Goal: Transaction & Acquisition: Book appointment/travel/reservation

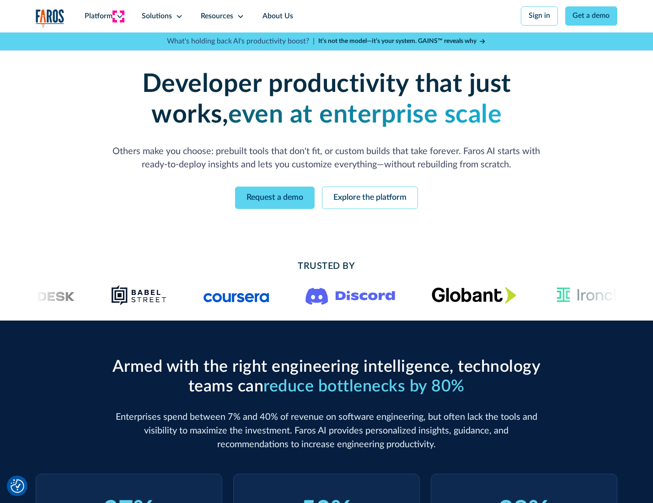
click at [118, 16] on icon at bounding box center [119, 16] width 7 height 7
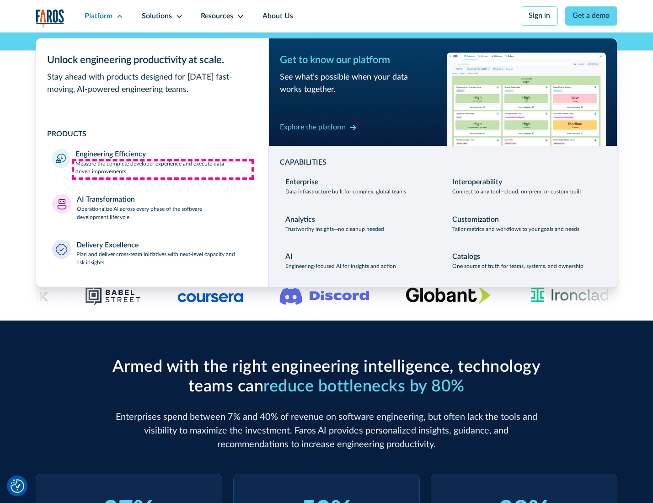
click at [163, 169] on p "Measure the complete developer experience and execute data-driven improvements" at bounding box center [163, 168] width 176 height 16
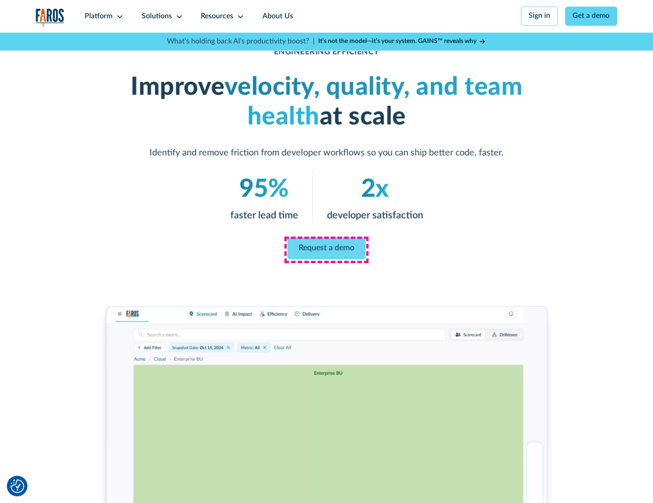
click at [326, 249] on link "Request a demo" at bounding box center [327, 248] width 78 height 22
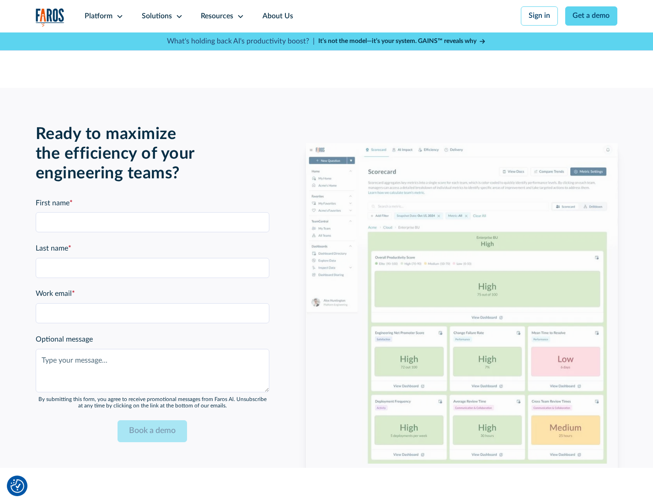
scroll to position [1990, 0]
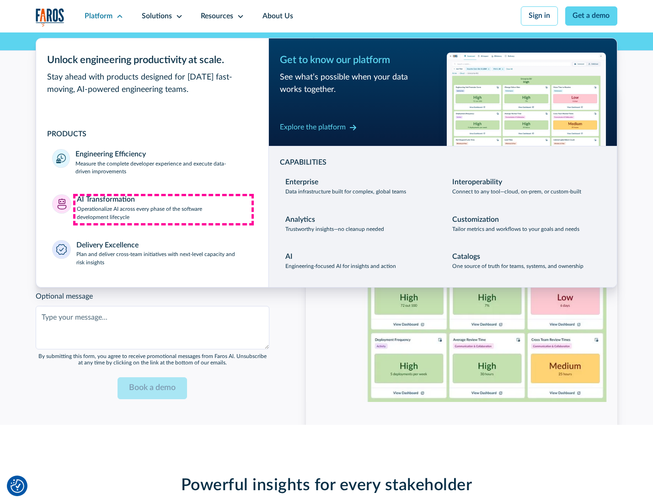
click at [163, 209] on p "Operationalize AI across every phase of the software development lifecycle" at bounding box center [165, 213] width 176 height 16
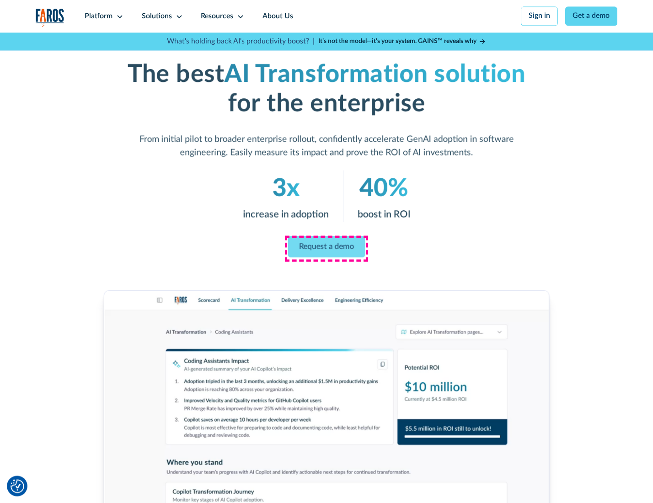
click at [326, 248] on link "Request a demo" at bounding box center [326, 246] width 77 height 21
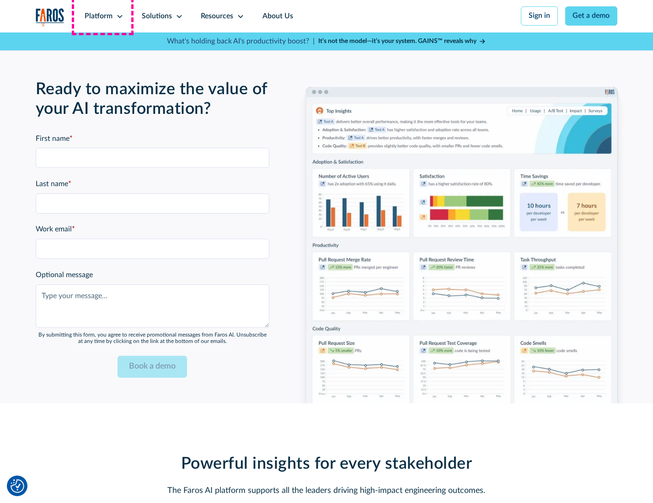
scroll to position [2211, 0]
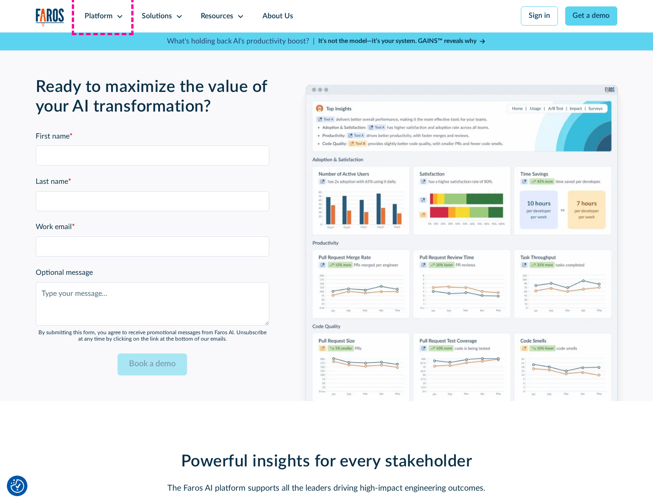
click at [102, 16] on div "Platform" at bounding box center [99, 16] width 28 height 11
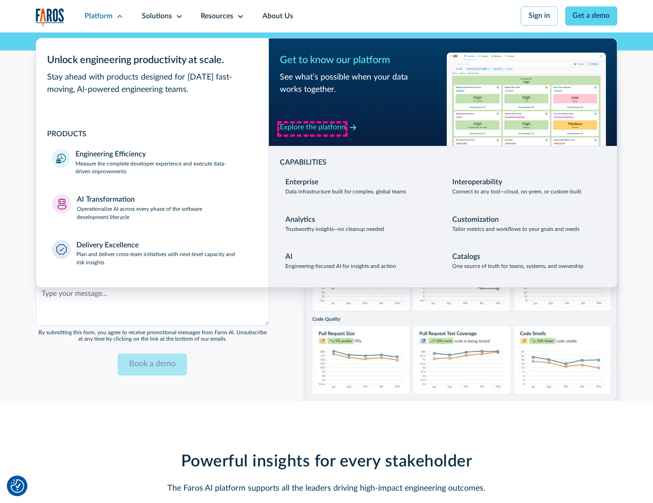
click at [312, 128] on div "Explore the platform" at bounding box center [313, 127] width 66 height 11
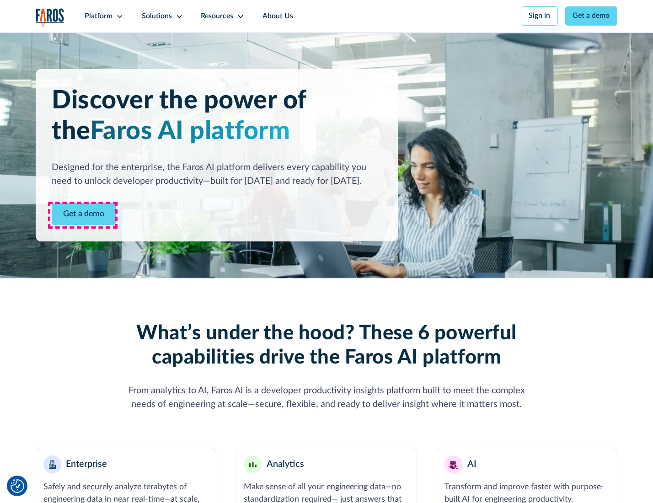
click at [83, 215] on link "Get a demo" at bounding box center [84, 214] width 64 height 22
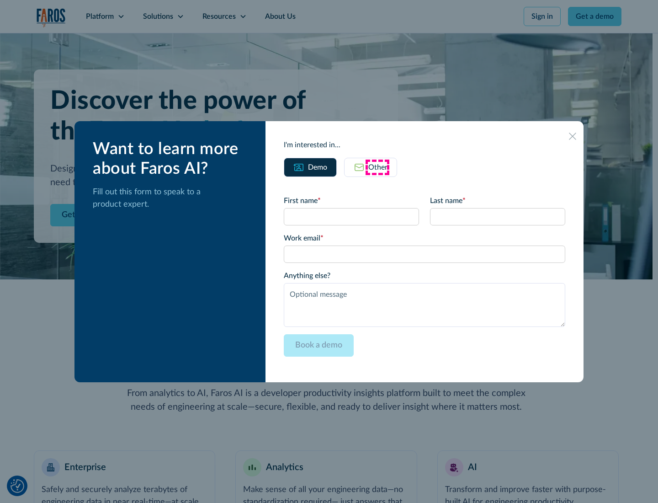
click at [378, 167] on div "Other" at bounding box center [378, 167] width 19 height 11
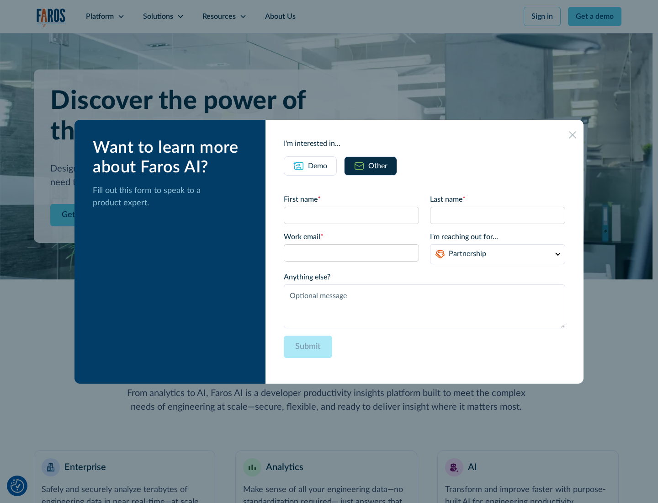
click at [317, 166] on div "Demo" at bounding box center [317, 165] width 19 height 11
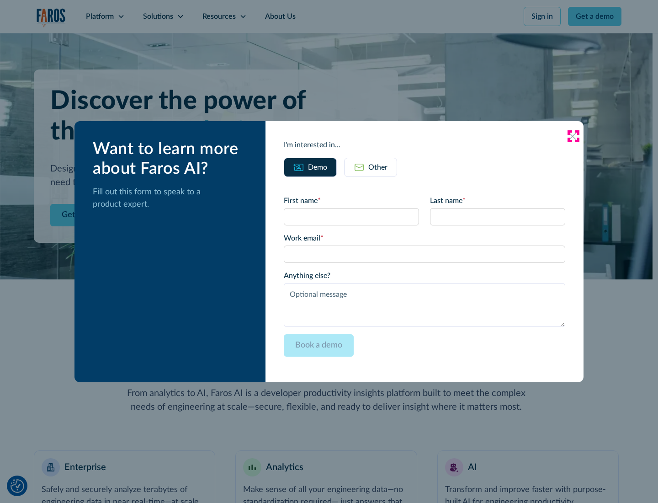
click at [573, 136] on icon at bounding box center [572, 136] width 7 height 7
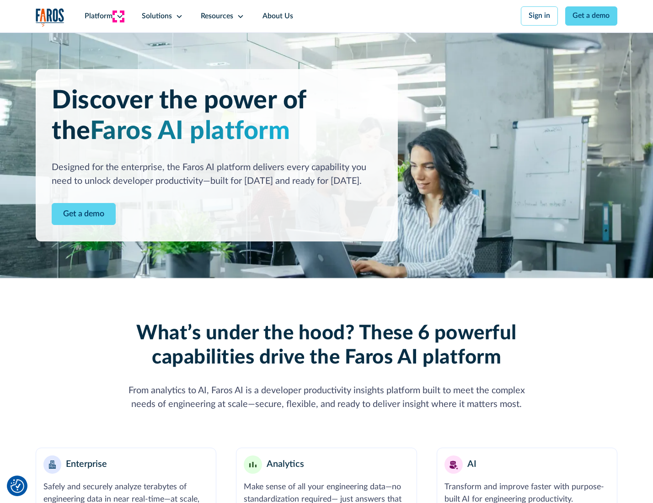
click at [118, 16] on icon at bounding box center [119, 16] width 7 height 7
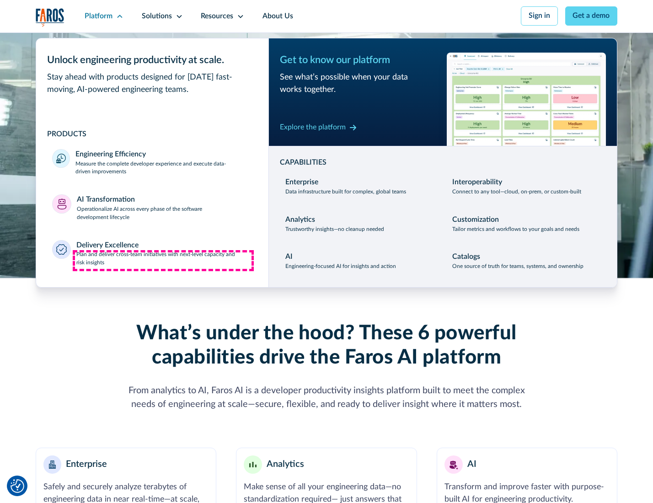
click at [163, 261] on p "Plan and deliver cross-team initiatives with next-level capacity and risk insig…" at bounding box center [164, 259] width 176 height 16
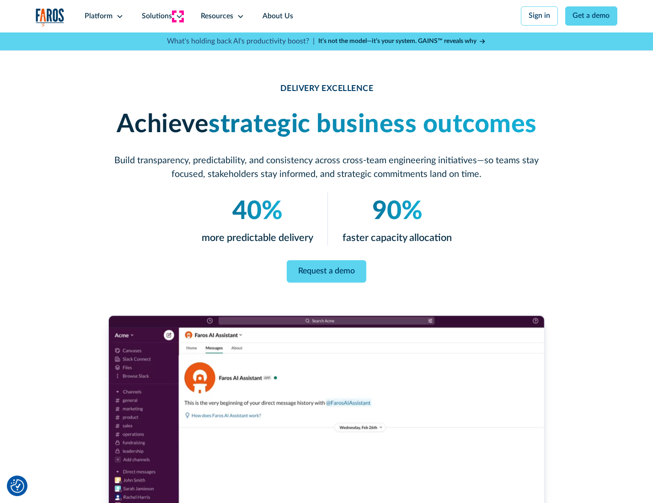
click at [177, 16] on icon at bounding box center [179, 16] width 7 height 7
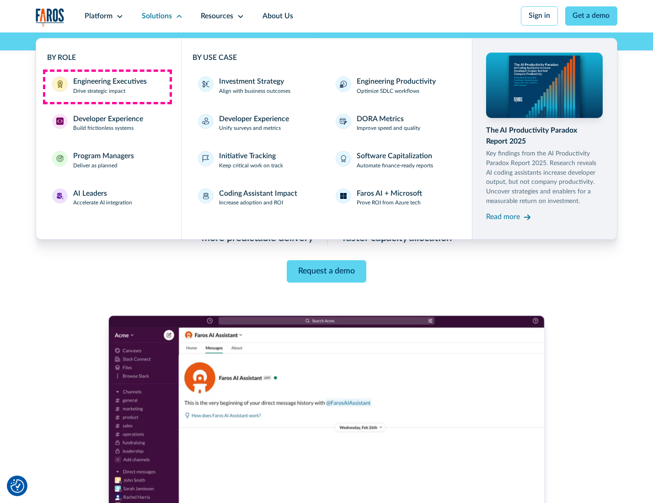
click at [107, 86] on div "Engineering Executives" at bounding box center [110, 81] width 74 height 11
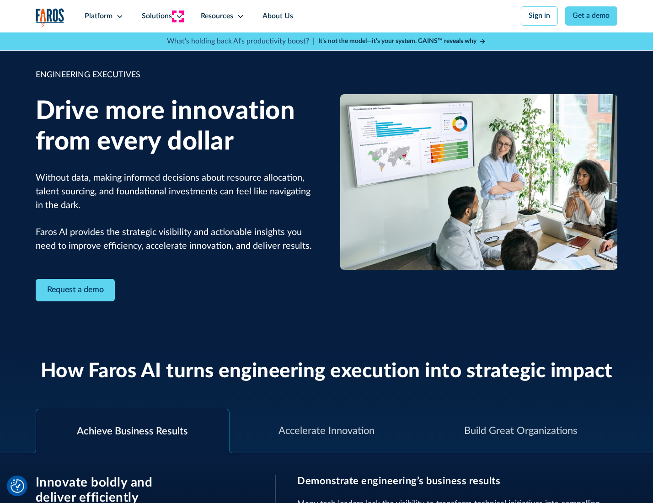
click at [177, 16] on icon at bounding box center [179, 16] width 7 height 7
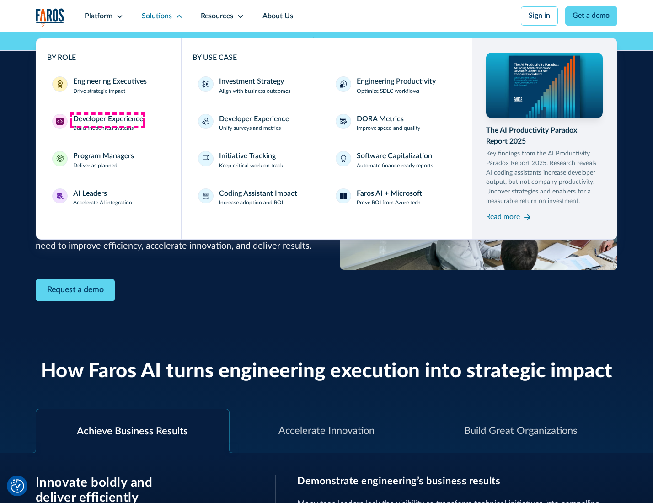
click at [107, 120] on div "Developer Experience" at bounding box center [108, 119] width 70 height 11
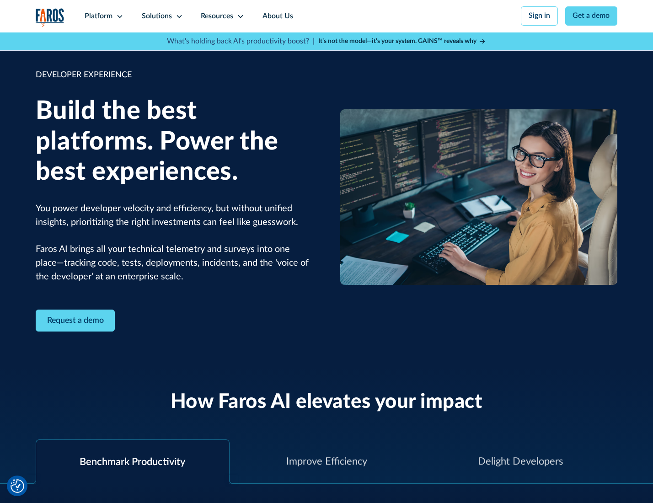
click at [161, 16] on div "Solutions" at bounding box center [157, 16] width 30 height 11
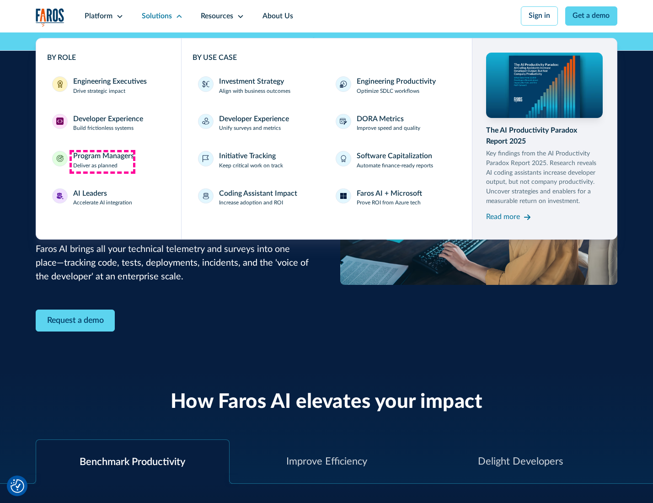
click at [102, 161] on div "Program Managers" at bounding box center [103, 156] width 61 height 11
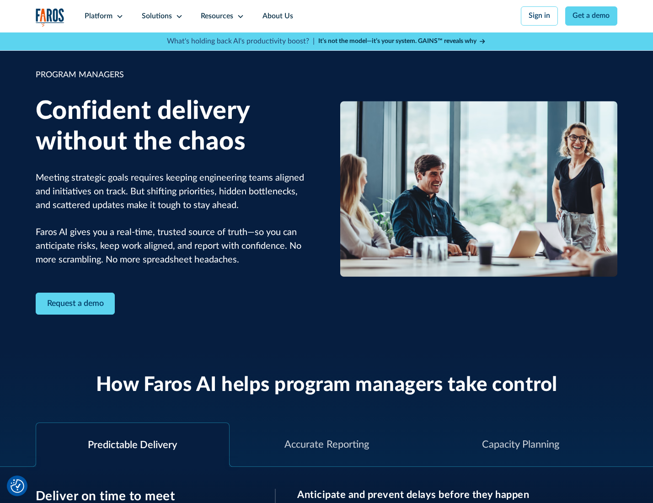
click at [177, 16] on icon at bounding box center [179, 16] width 7 height 7
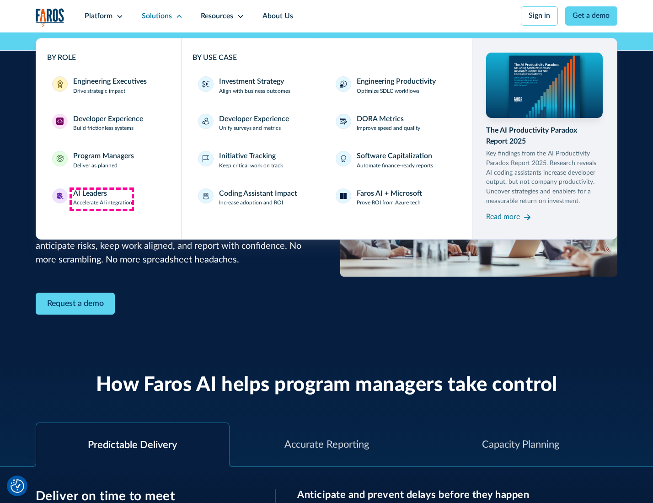
click at [101, 199] on div "AI Leaders" at bounding box center [90, 193] width 34 height 11
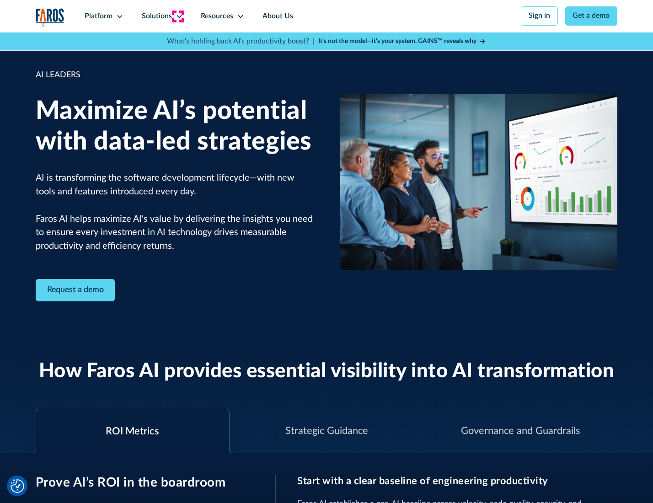
click at [177, 16] on icon at bounding box center [179, 16] width 7 height 7
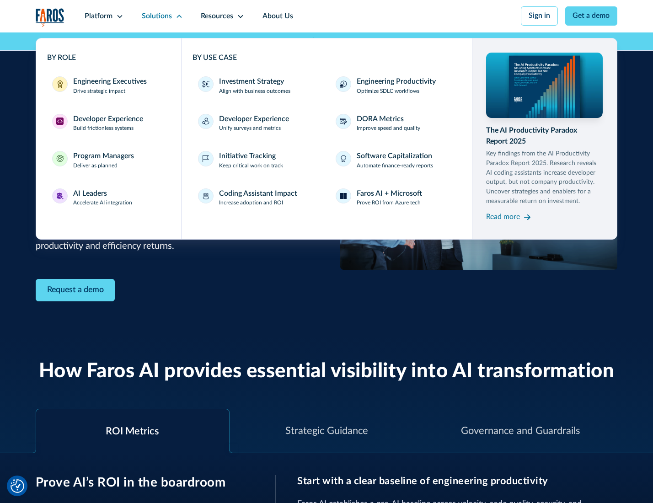
click at [251, 82] on div "Investment Strategy" at bounding box center [251, 81] width 65 height 11
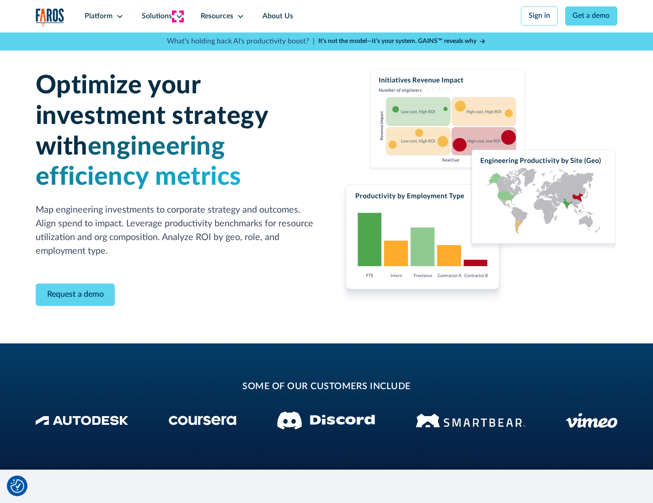
click at [177, 16] on icon at bounding box center [179, 16] width 7 height 7
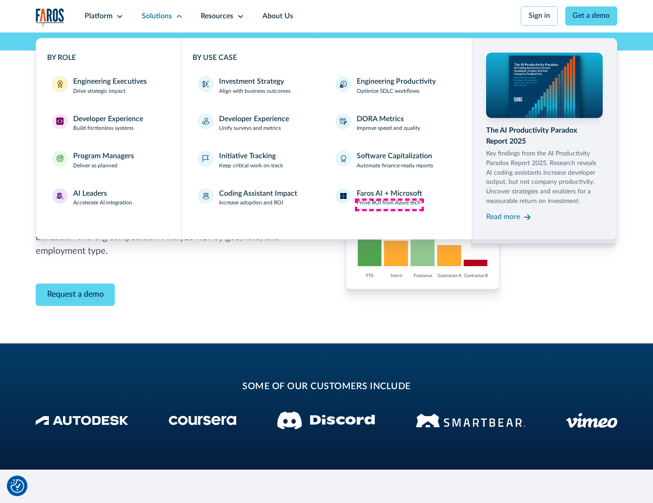
click at [389, 204] on p "Prove ROI from Azure tech" at bounding box center [389, 203] width 64 height 8
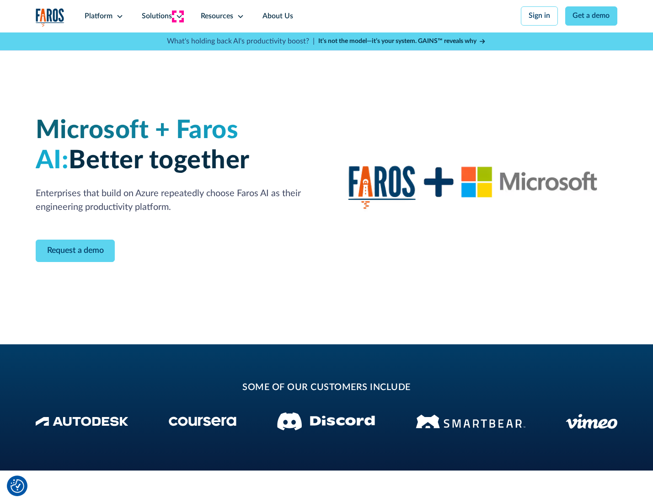
click at [177, 16] on icon at bounding box center [179, 16] width 7 height 7
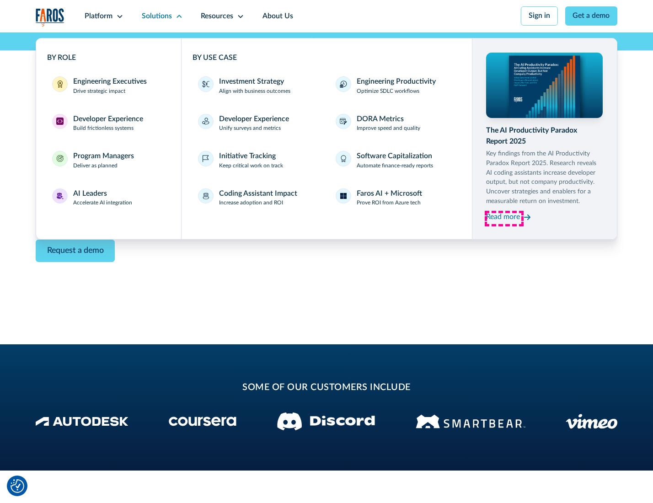
click at [504, 219] on div "Read more" at bounding box center [503, 217] width 34 height 11
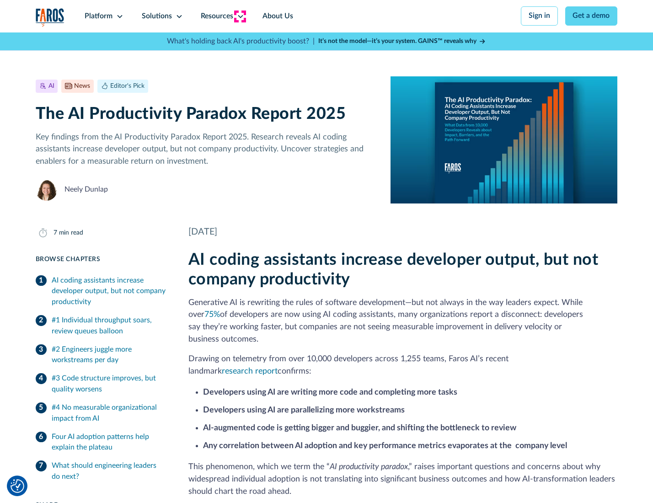
click at [240, 16] on icon at bounding box center [240, 16] width 7 height 7
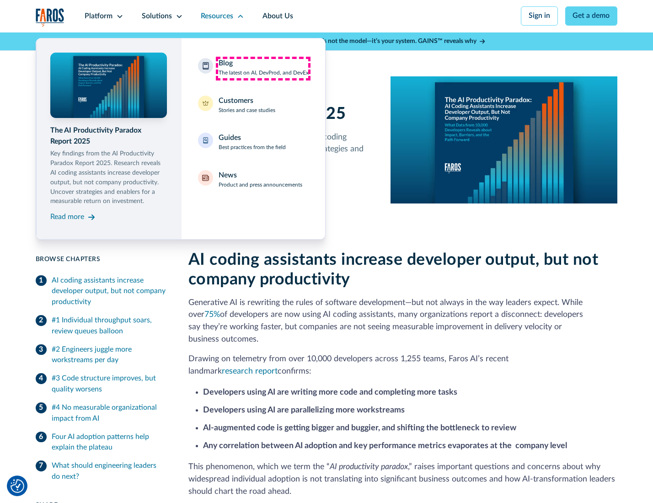
click at [263, 68] on div "Blog The latest on AI, DevProd, and DevEx" at bounding box center [264, 67] width 90 height 19
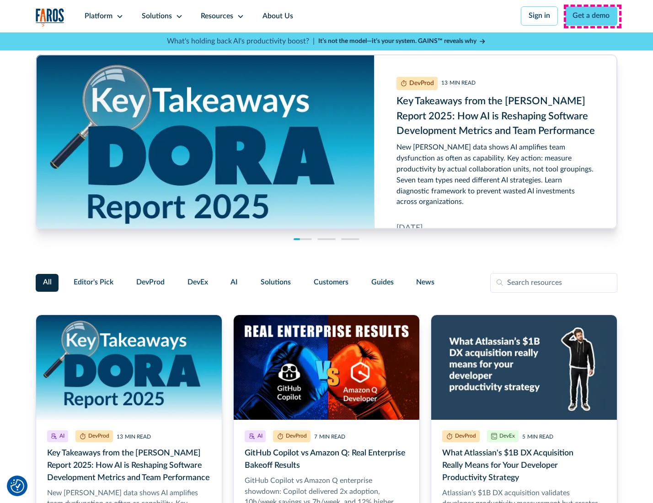
click at [592, 16] on link "Get a demo" at bounding box center [591, 15] width 53 height 19
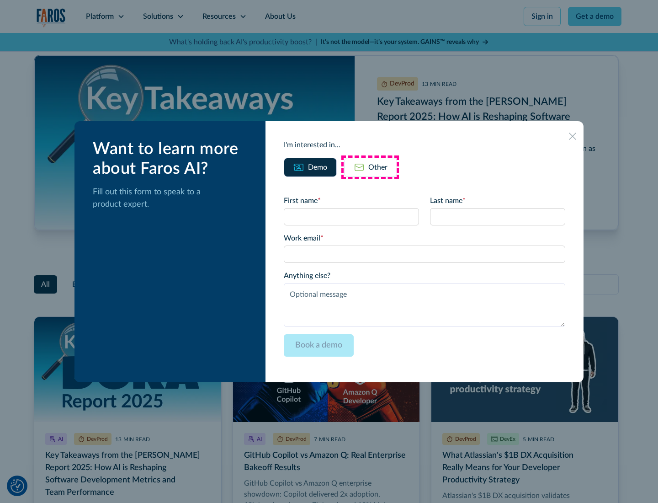
click at [370, 167] on div "Other" at bounding box center [378, 167] width 19 height 11
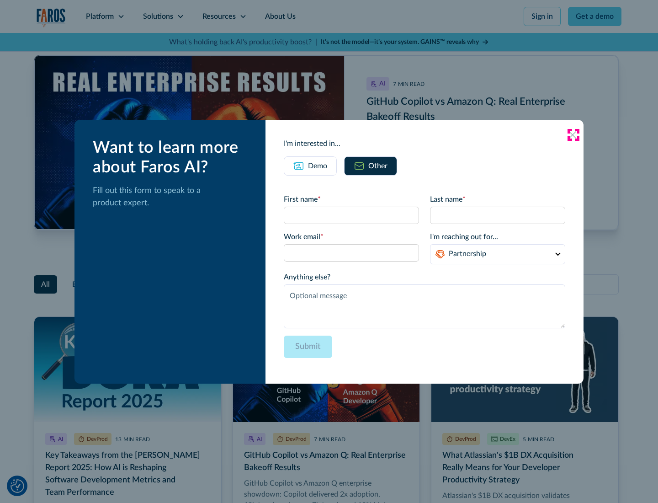
click at [573, 134] on icon at bounding box center [572, 134] width 7 height 7
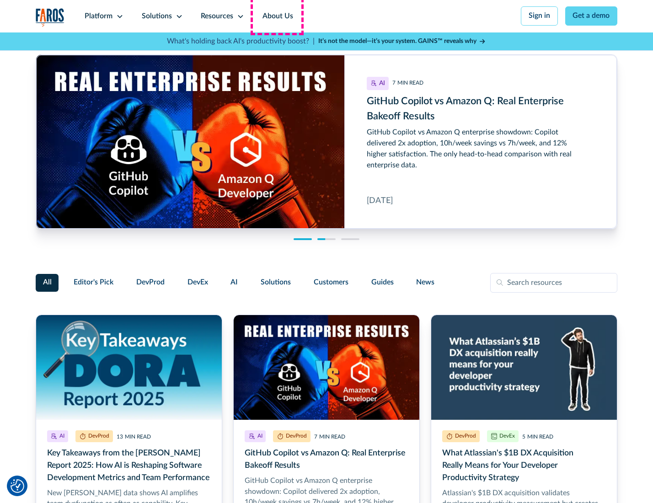
click at [277, 16] on link "About Us" at bounding box center [277, 16] width 49 height 32
